Goal: Task Accomplishment & Management: Manage account settings

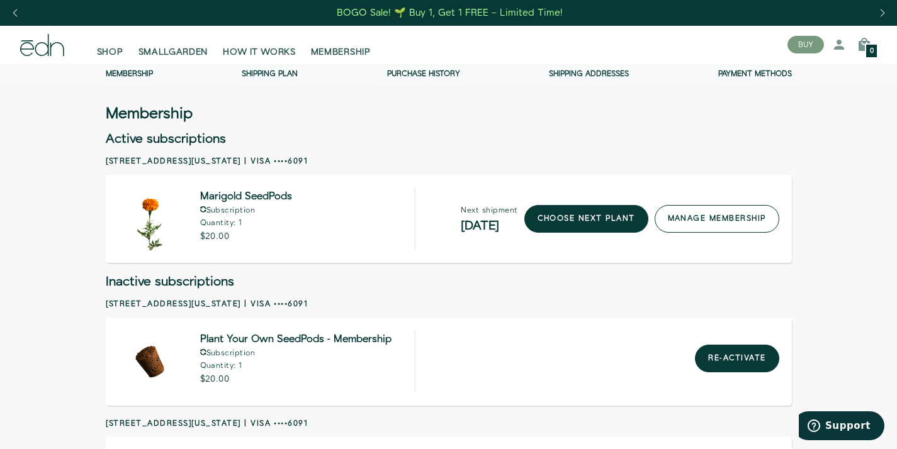
click at [693, 219] on link "manage membership" at bounding box center [717, 219] width 125 height 28
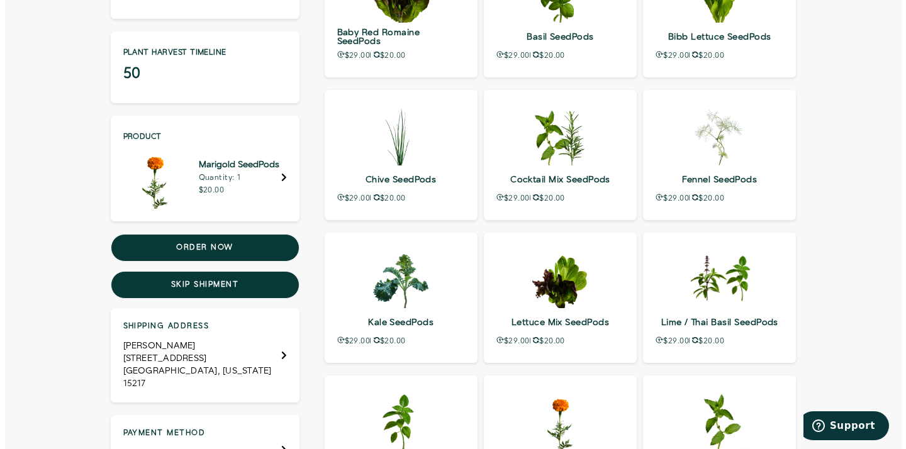
scroll to position [208, 0]
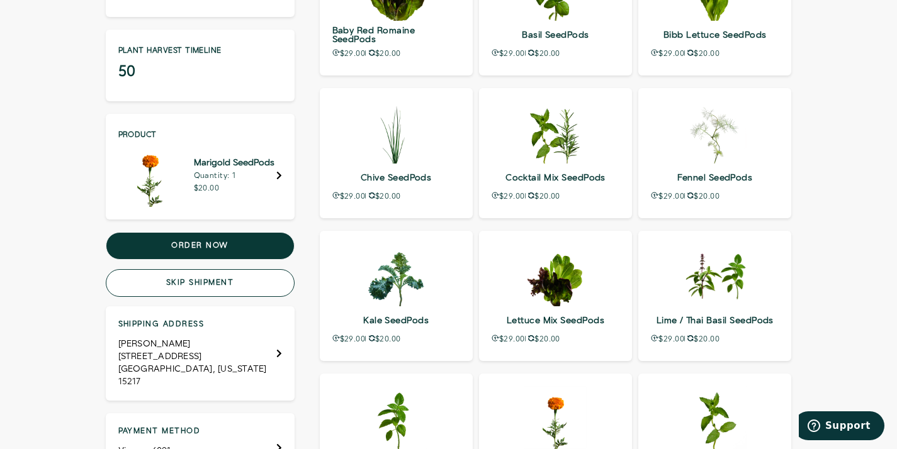
click at [167, 284] on button "Skip shipment" at bounding box center [200, 283] width 189 height 28
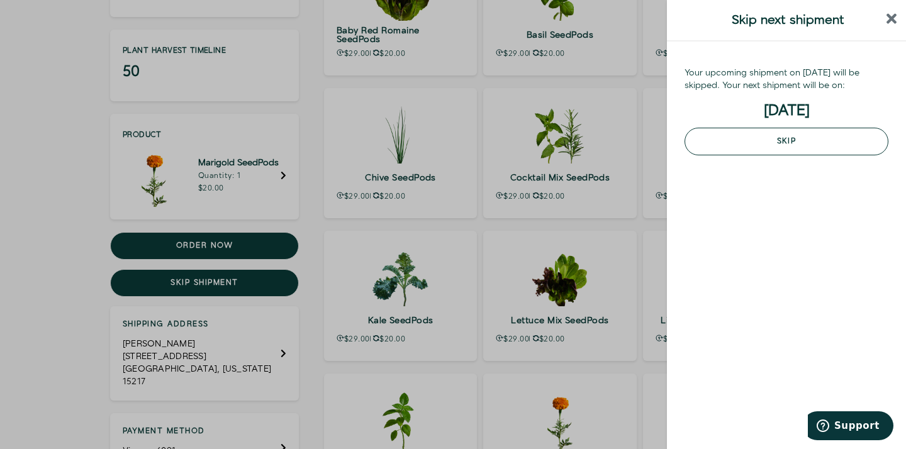
click at [799, 140] on button "Skip" at bounding box center [787, 142] width 204 height 28
